Goal: Task Accomplishment & Management: Complete application form

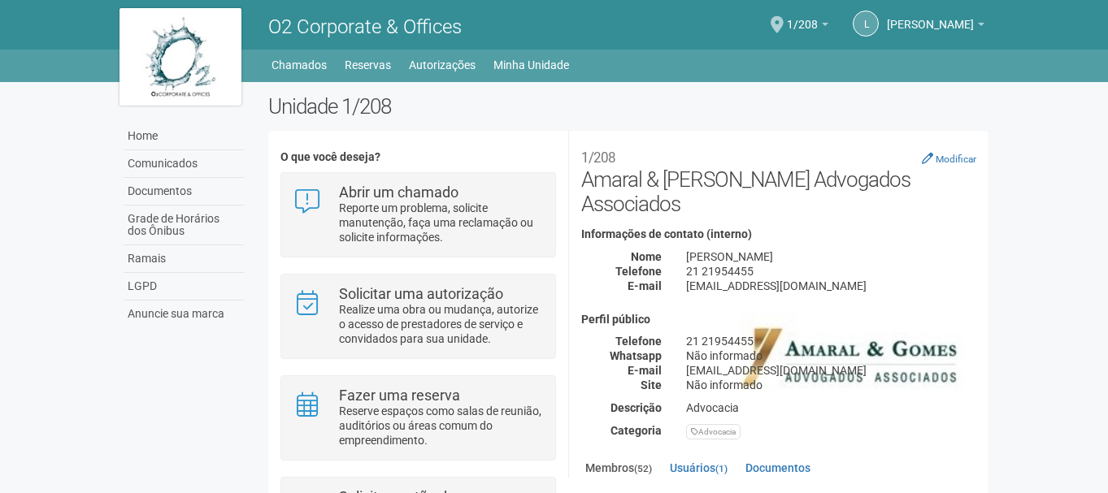
scroll to position [117, 0]
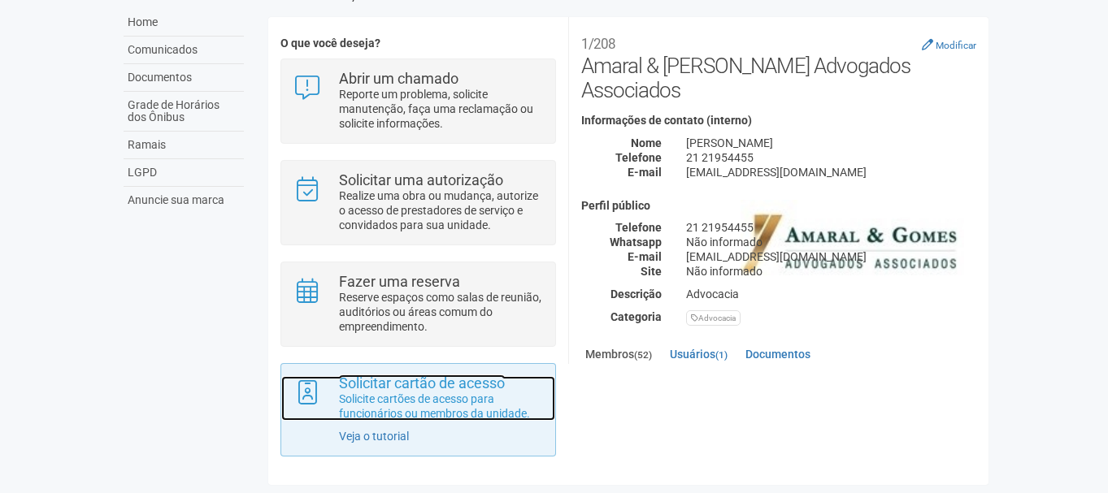
click at [424, 412] on p "Solicite cartões de acesso para funcionários ou membros da unidade." at bounding box center [441, 406] width 204 height 29
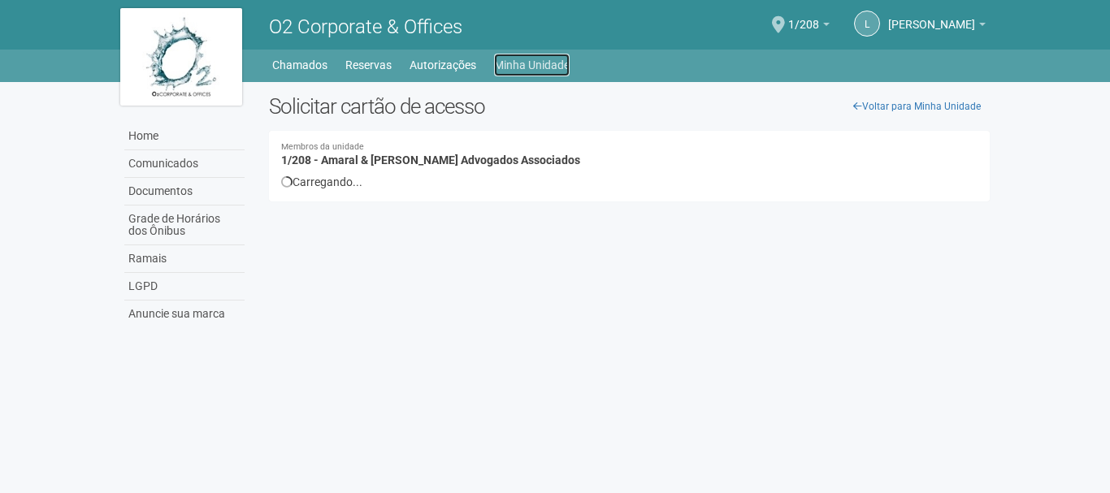
click at [537, 67] on link "Minha Unidade" at bounding box center [532, 65] width 76 height 23
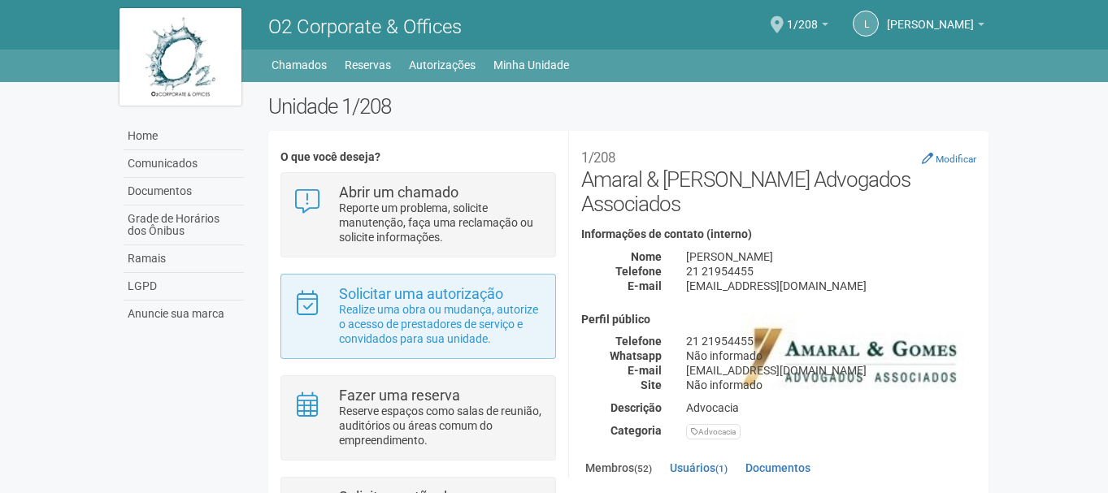
scroll to position [117, 0]
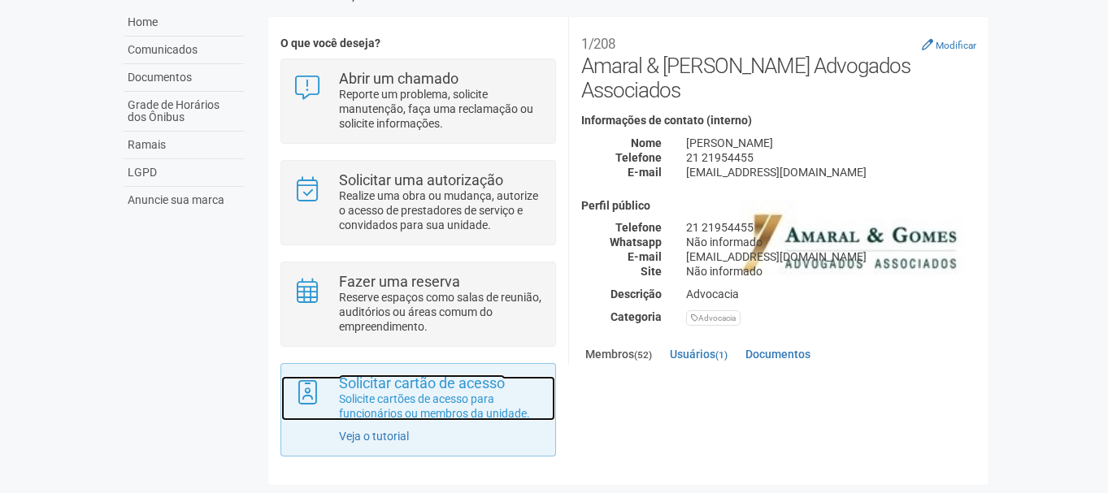
click at [422, 388] on strong "Solicitar cartão de acesso" at bounding box center [422, 383] width 166 height 17
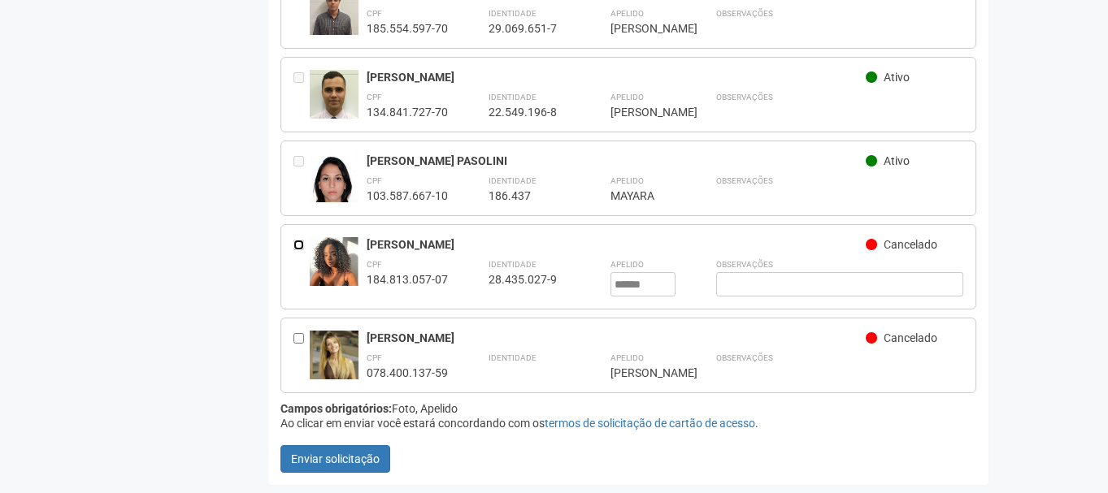
scroll to position [4388, 0]
click at [313, 467] on button "Enviar solicitação" at bounding box center [335, 459] width 110 height 28
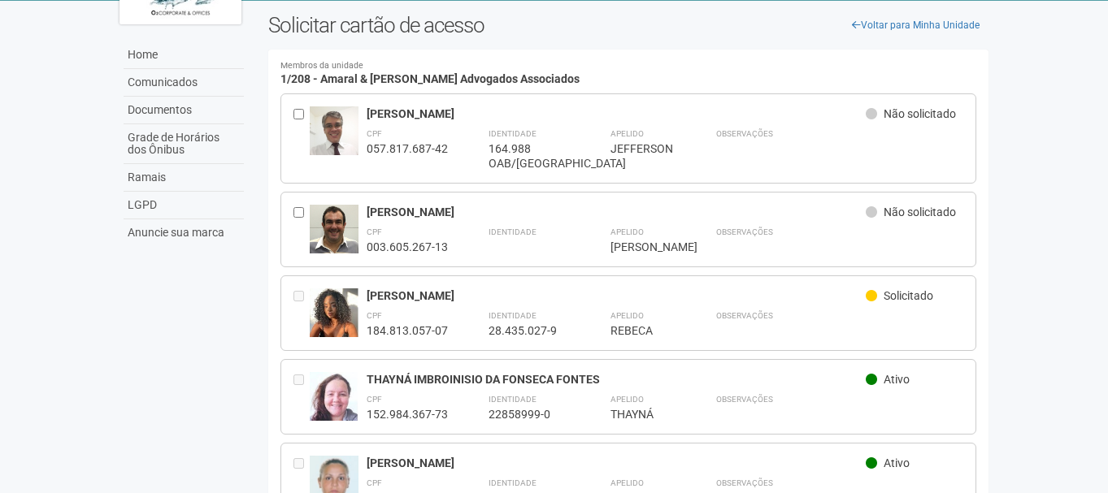
scroll to position [163, 0]
